Goal: Obtain resource: Download file/media

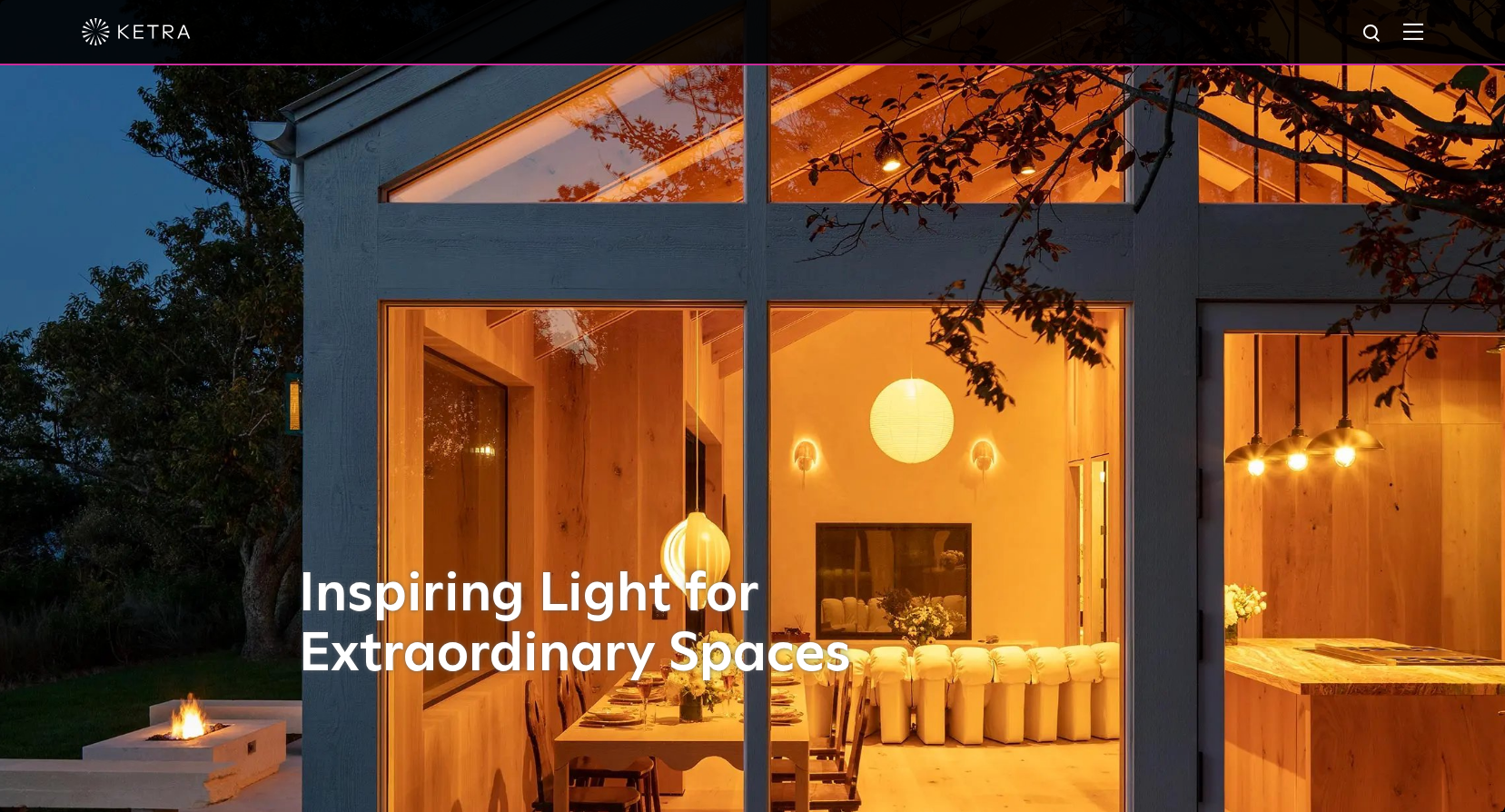
click at [1424, 32] on img at bounding box center [1413, 31] width 20 height 17
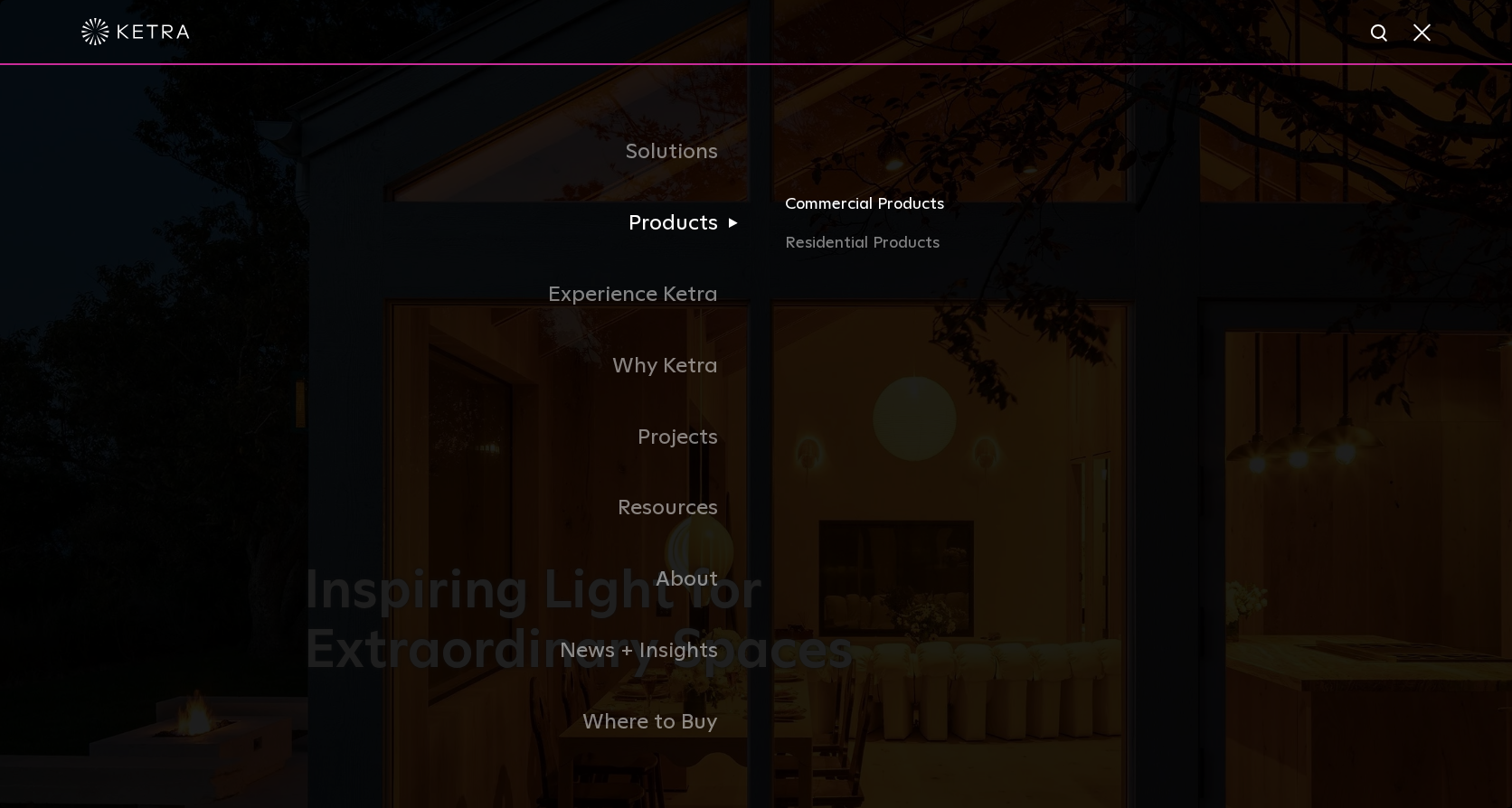
click at [848, 211] on link "Commercial Products" at bounding box center [996, 211] width 423 height 40
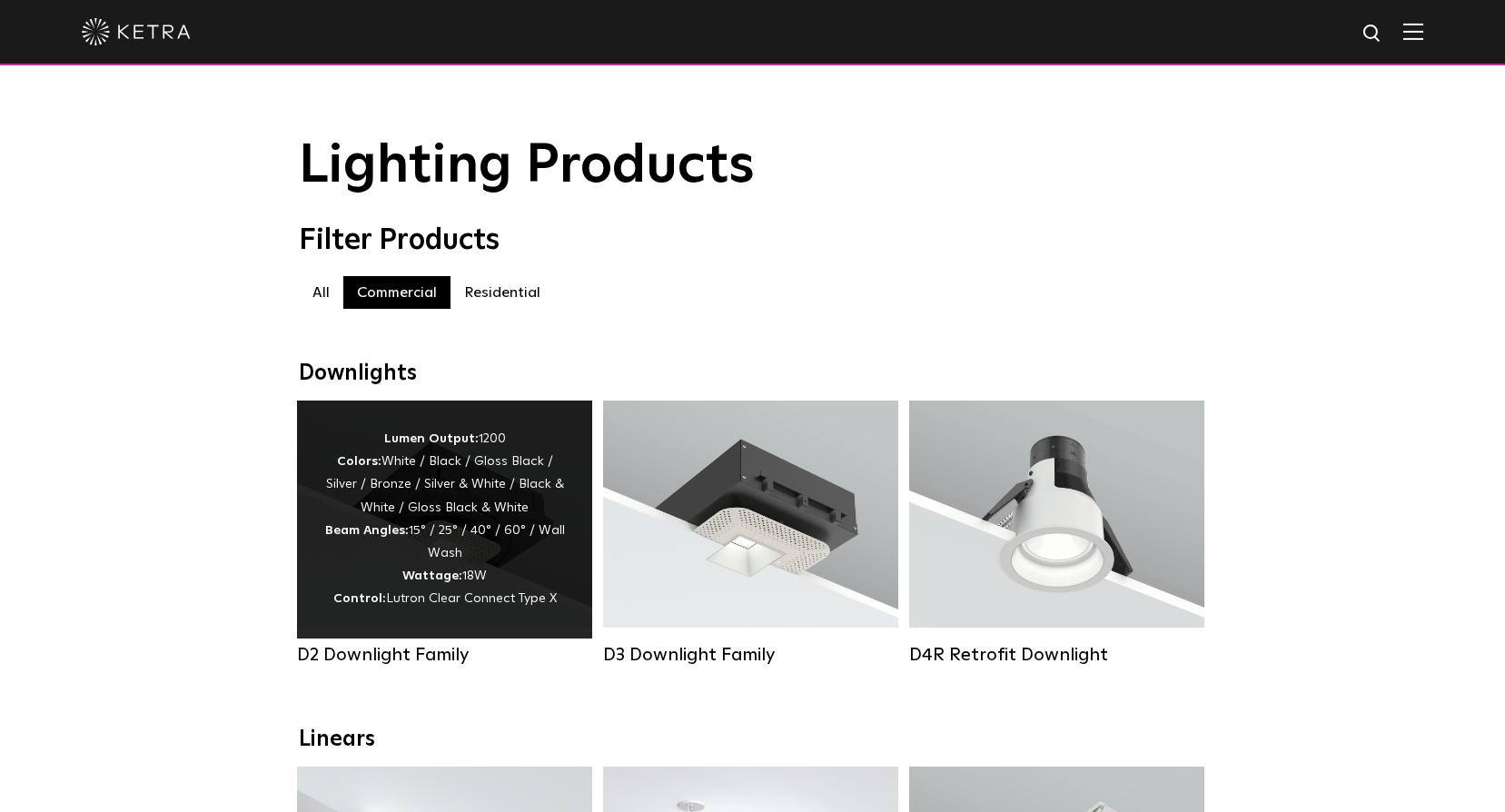
click at [443, 519] on div "Lumen Output: 1200 Colors: White / Black / Gloss Black / Silver / Bronze / Silv…" at bounding box center [444, 520] width 241 height 183
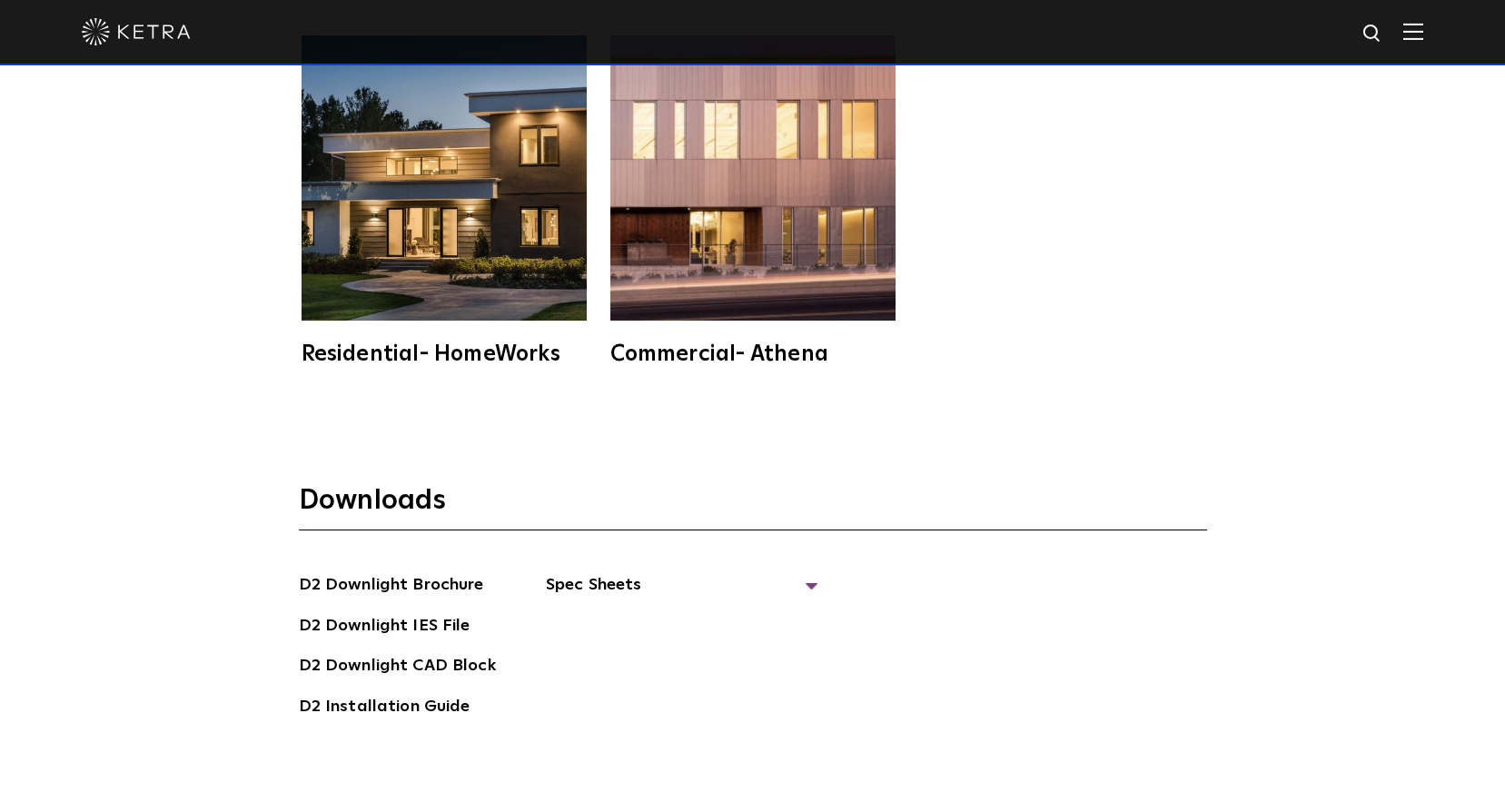
scroll to position [4996, 0]
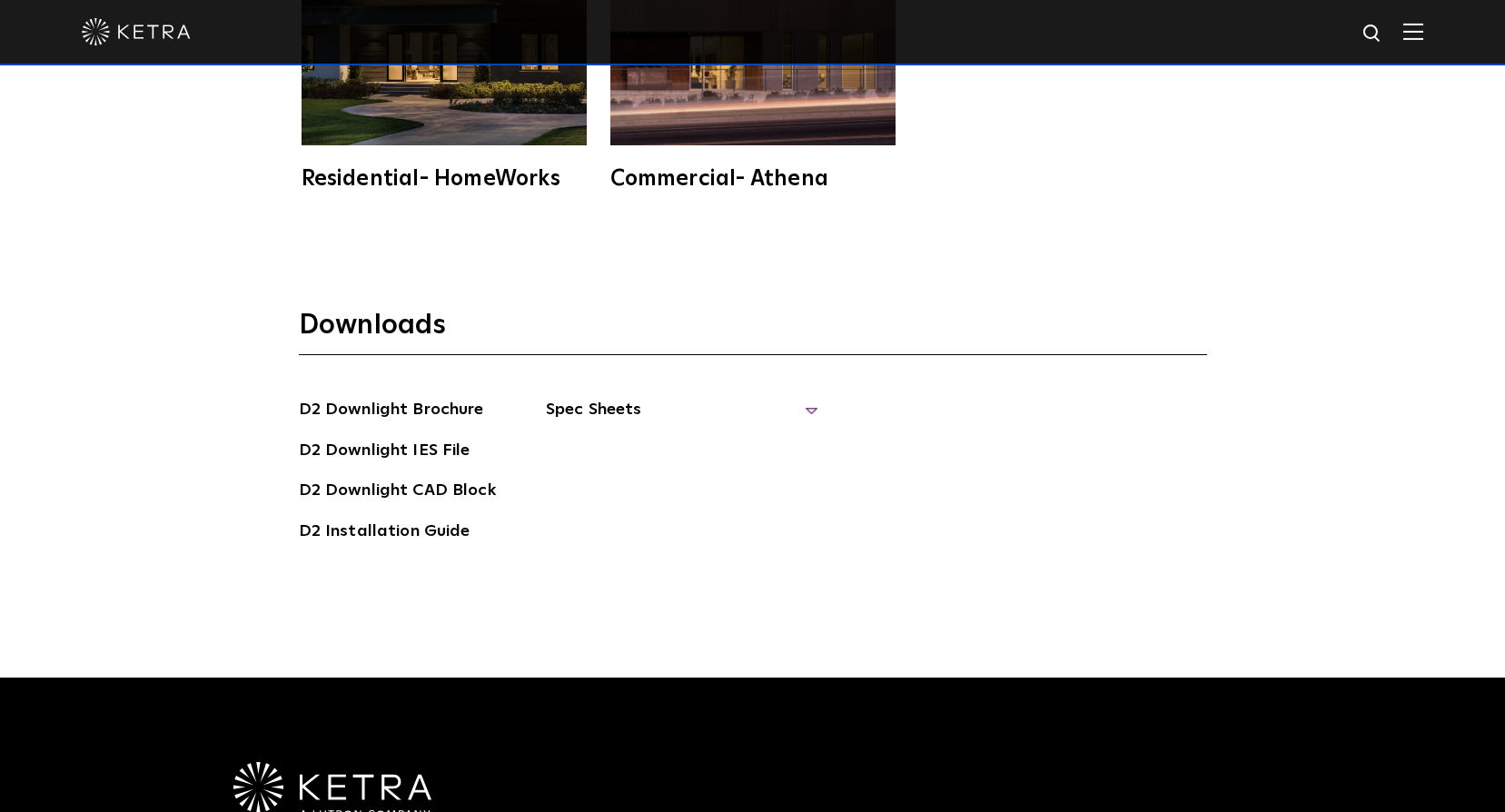
click at [608, 405] on span "Spec Sheets" at bounding box center [682, 417] width 272 height 40
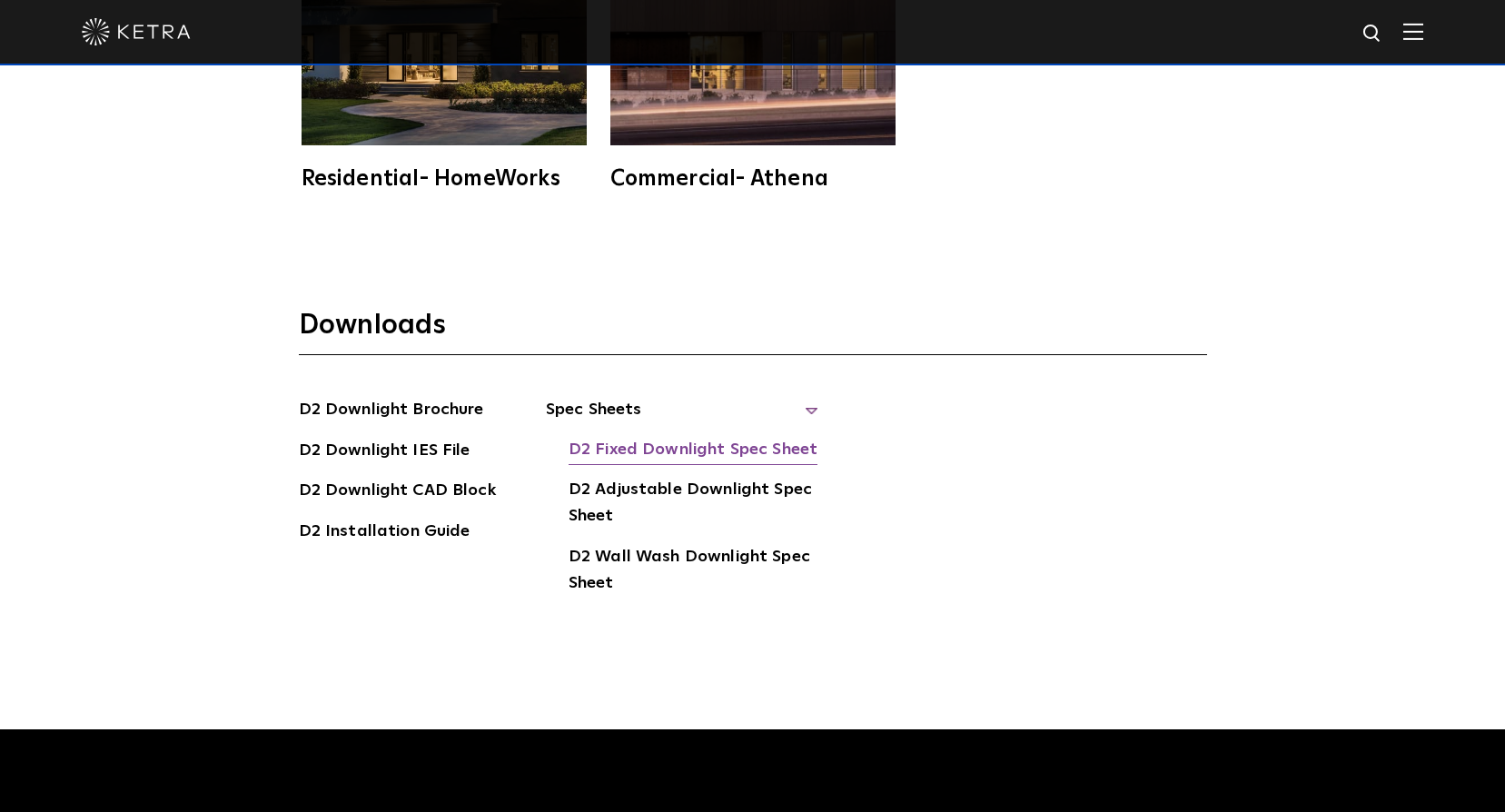
click at [648, 447] on link "D2 Fixed Downlight Spec Sheet" at bounding box center [693, 451] width 249 height 29
